Goal: Navigation & Orientation: Find specific page/section

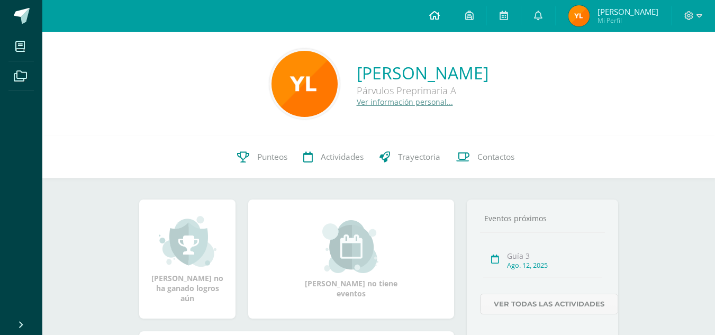
click at [431, 19] on link at bounding box center [434, 16] width 36 height 32
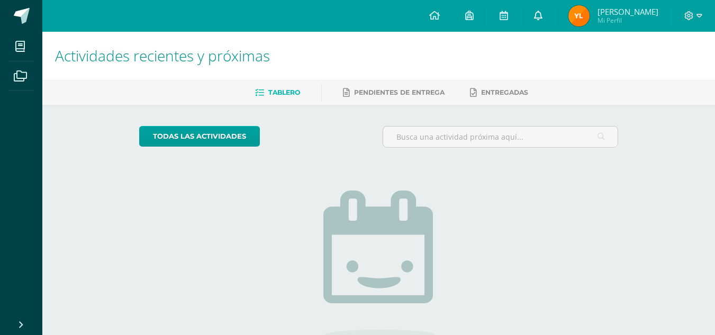
click at [547, 24] on link at bounding box center [538, 16] width 34 height 32
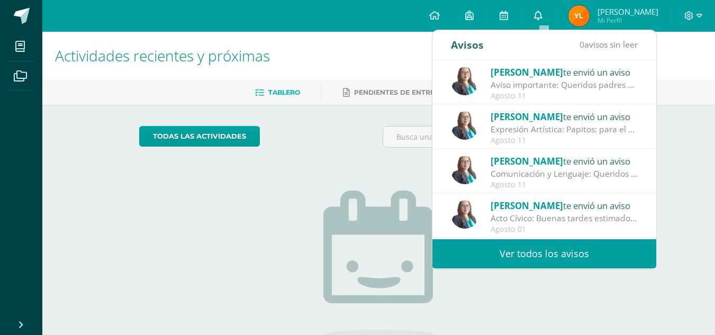
click at [547, 24] on link at bounding box center [538, 16] width 34 height 32
click at [542, 13] on icon at bounding box center [538, 16] width 8 height 10
